Goal: Task Accomplishment & Management: Use online tool/utility

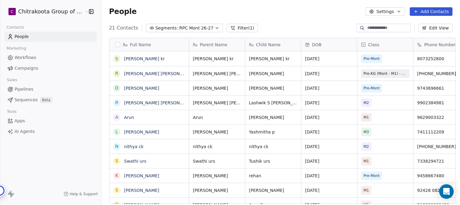
scroll to position [175, 357]
click at [25, 57] on span "Workflows" at bounding box center [26, 57] width 22 height 6
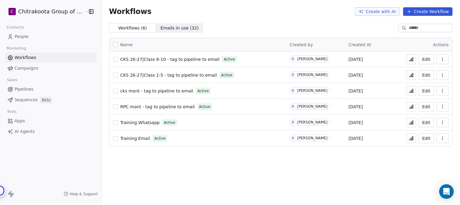
click at [153, 75] on span "CKS 26-27|Class 1-5 - tag to pipeline to email" at bounding box center [168, 75] width 97 height 5
click at [162, 90] on span "cks mont - tag to pipeline to email" at bounding box center [156, 90] width 73 height 5
